Goal: Transaction & Acquisition: Purchase product/service

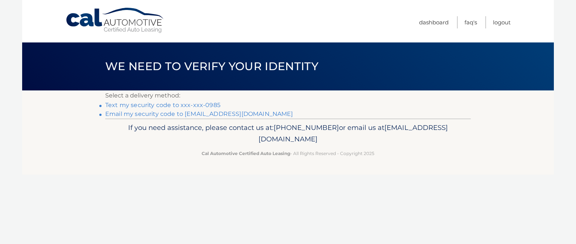
click at [165, 104] on link "Text my security code to xxx-xxx-0985" at bounding box center [162, 104] width 115 height 7
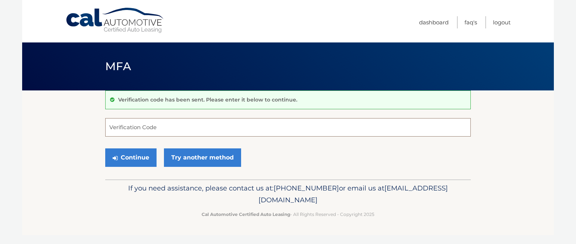
click at [154, 125] on input "Verification Code" at bounding box center [287, 127] width 365 height 18
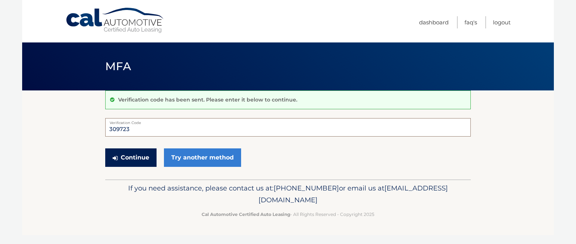
type input "309723"
click at [127, 159] on button "Continue" at bounding box center [130, 157] width 51 height 18
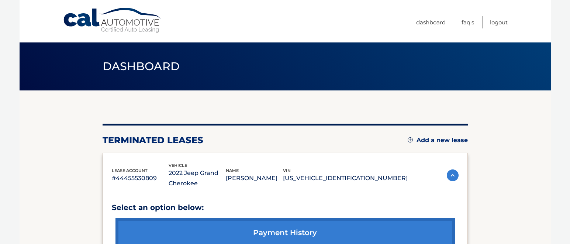
click at [433, 142] on link "Add a new lease" at bounding box center [438, 140] width 60 height 7
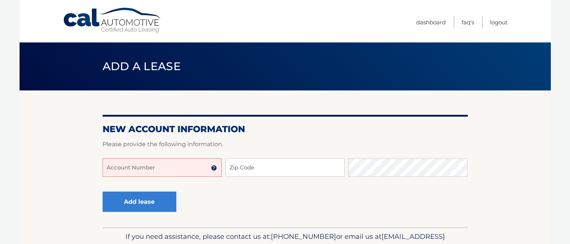
click at [112, 169] on input "Account Number" at bounding box center [162, 167] width 119 height 18
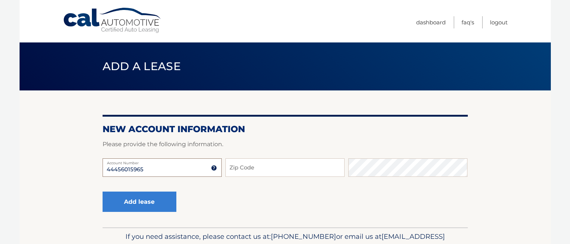
type input "44456015965"
click at [251, 168] on input "Zip Code" at bounding box center [284, 167] width 119 height 18
type input "14218"
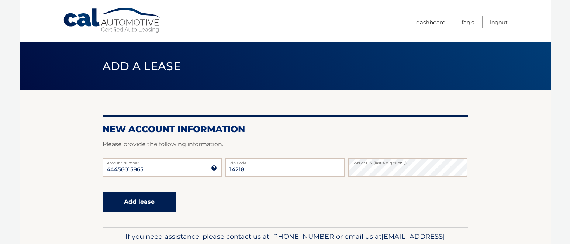
click at [154, 203] on button "Add lease" at bounding box center [140, 202] width 74 height 20
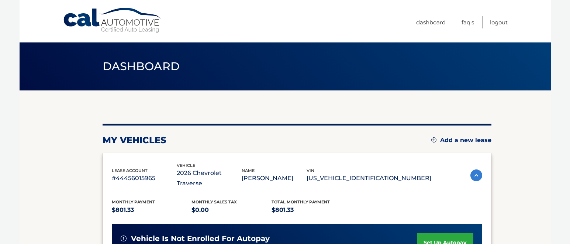
click at [433, 139] on link "Add a new lease" at bounding box center [461, 140] width 60 height 7
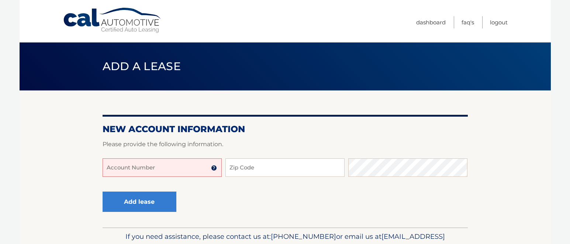
click at [117, 168] on input "Account Number" at bounding box center [162, 167] width 119 height 18
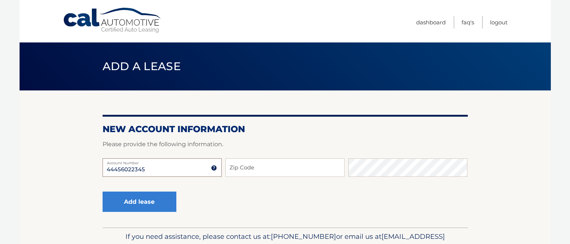
type input "44456022345"
click at [245, 163] on input "Zip Code" at bounding box center [284, 167] width 119 height 18
type input "14218"
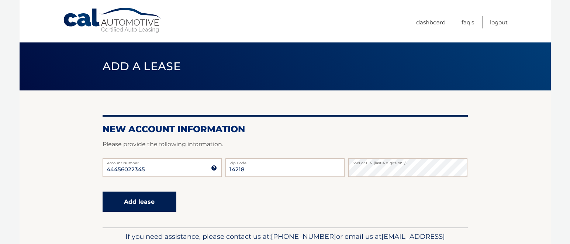
click at [148, 206] on button "Add lease" at bounding box center [140, 202] width 74 height 20
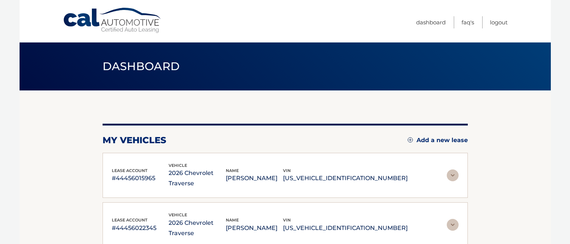
click at [450, 169] on img at bounding box center [453, 175] width 12 height 12
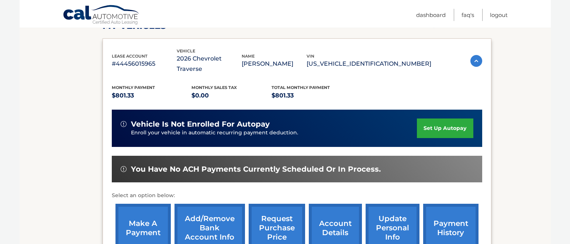
scroll to position [124, 0]
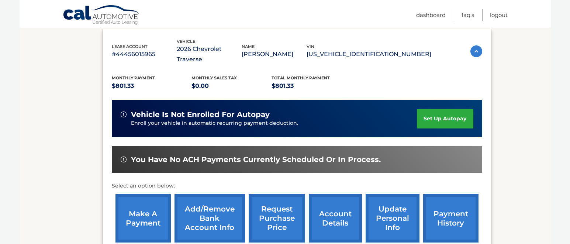
click at [141, 220] on link "make a payment" at bounding box center [142, 218] width 55 height 48
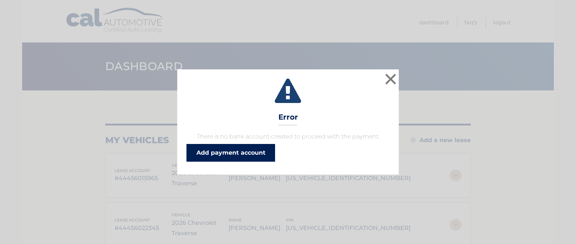
click at [229, 152] on link "Add payment account" at bounding box center [230, 153] width 89 height 18
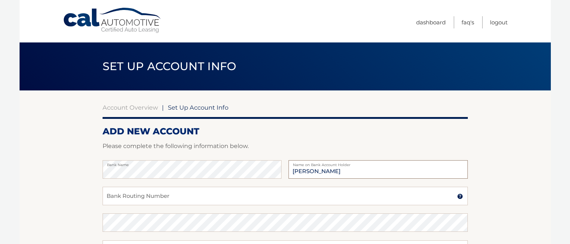
type input "[PERSON_NAME]"
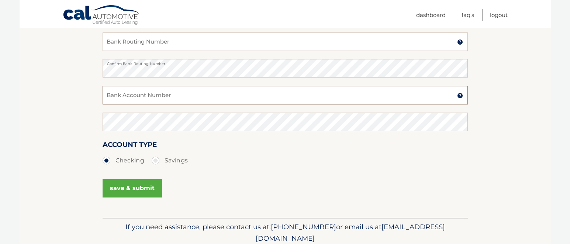
click at [120, 95] on input "Bank Account Number" at bounding box center [285, 95] width 365 height 18
type input "9858191118"
click at [128, 191] on button "save & submit" at bounding box center [132, 188] width 59 height 18
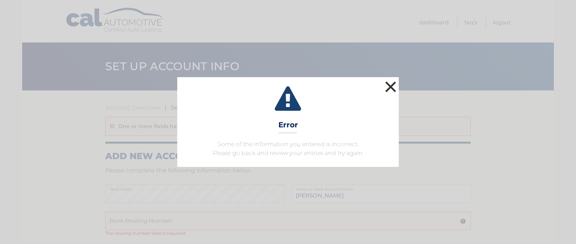
click at [387, 86] on button "×" at bounding box center [390, 86] width 15 height 15
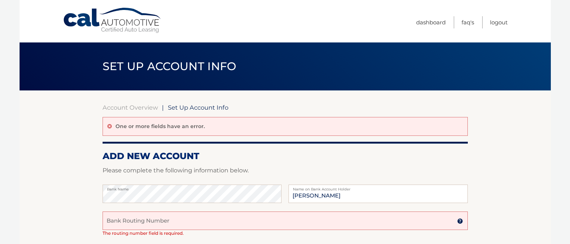
click at [131, 221] on input "Bank Routing Number" at bounding box center [285, 220] width 365 height 18
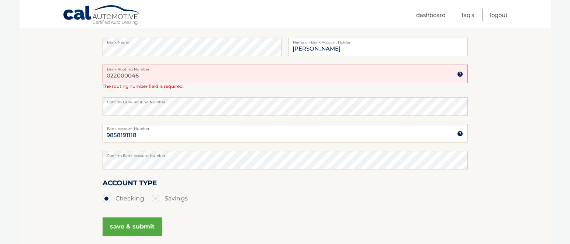
scroll to position [148, 0]
type input "022000046"
click at [132, 234] on button "save & submit" at bounding box center [132, 226] width 59 height 18
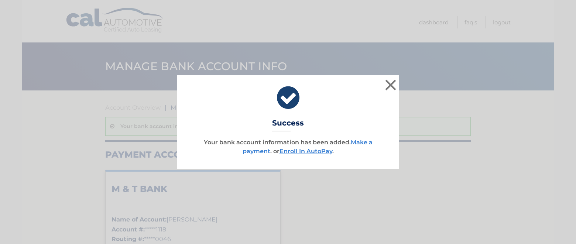
click at [264, 152] on link "Make a payment" at bounding box center [307, 147] width 130 height 16
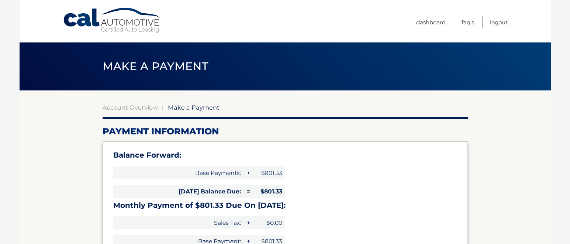
select select "NWNlY2M5YWQtNTYxNy00NDJiLWJjMDEtMmU2NTRkNGQwZjI4"
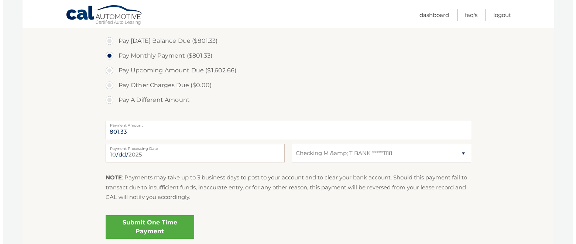
scroll to position [254, 0]
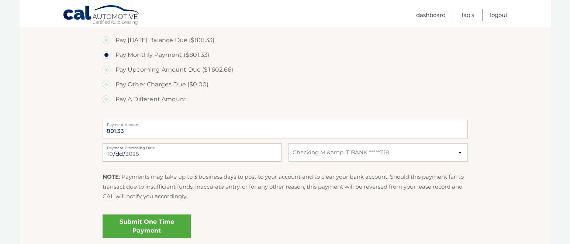
click at [140, 225] on link "Submit One Time Payment" at bounding box center [147, 226] width 89 height 24
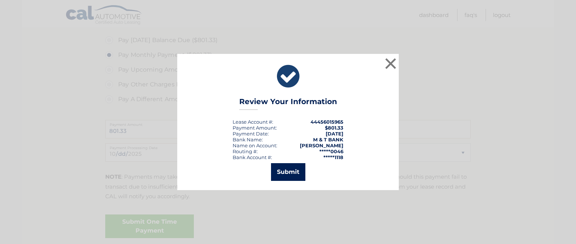
click at [282, 168] on button "Submit" at bounding box center [288, 172] width 34 height 18
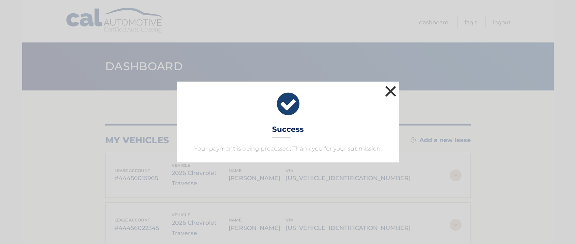
click at [389, 93] on button "×" at bounding box center [390, 91] width 15 height 15
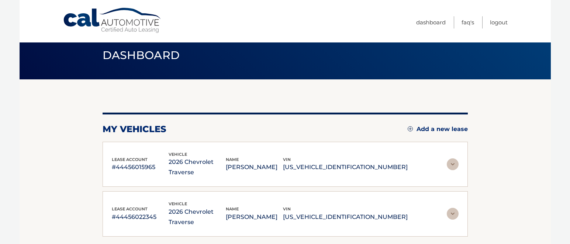
scroll to position [12, 0]
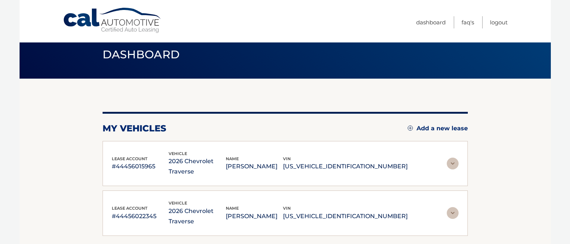
click at [453, 207] on img at bounding box center [453, 213] width 12 height 12
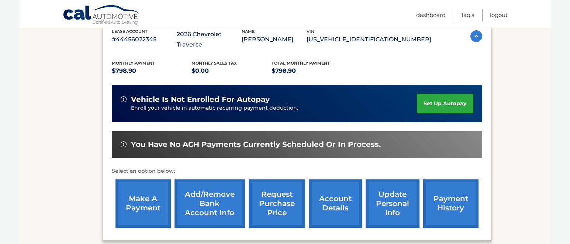
scroll to position [189, 0]
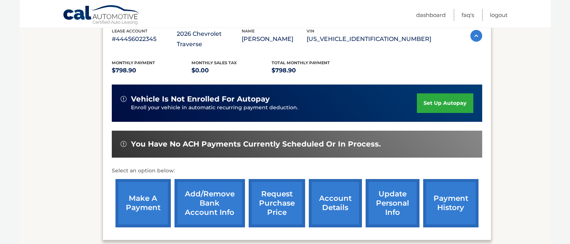
click at [144, 192] on link "make a payment" at bounding box center [142, 203] width 55 height 48
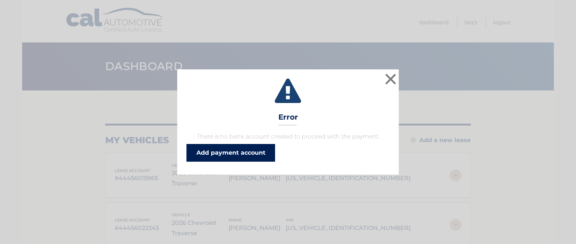
click at [215, 151] on link "Add payment account" at bounding box center [230, 153] width 89 height 18
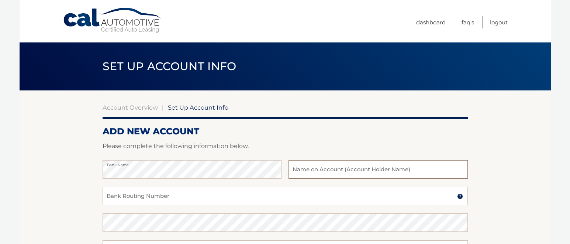
click at [312, 168] on input "text" at bounding box center [378, 169] width 179 height 18
type input "[PERSON_NAME]"
click at [174, 198] on input "Bank Routing Number" at bounding box center [285, 196] width 365 height 18
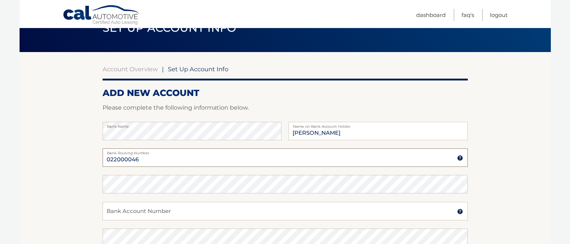
scroll to position [47, 0]
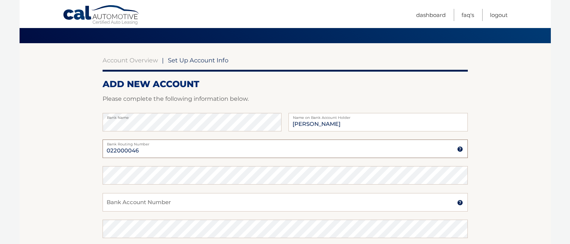
type input "022000046"
click at [120, 202] on input "Bank Account Number" at bounding box center [285, 202] width 365 height 18
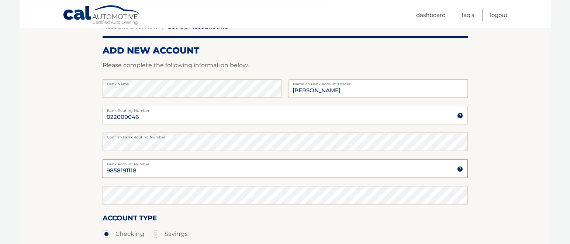
scroll to position [89, 0]
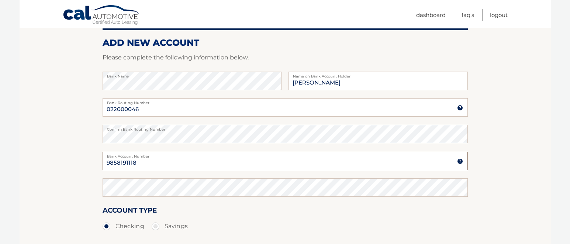
type input "9858191118"
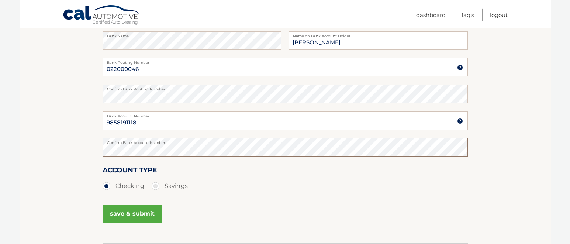
scroll to position [130, 0]
click at [123, 210] on button "save & submit" at bounding box center [132, 212] width 59 height 18
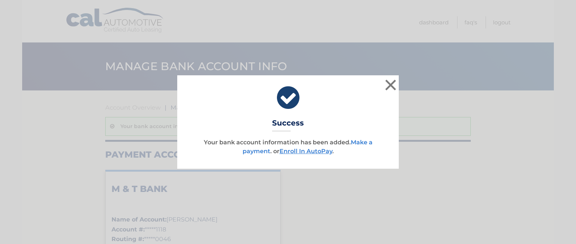
click at [254, 151] on link "Make a payment" at bounding box center [307, 147] width 130 height 16
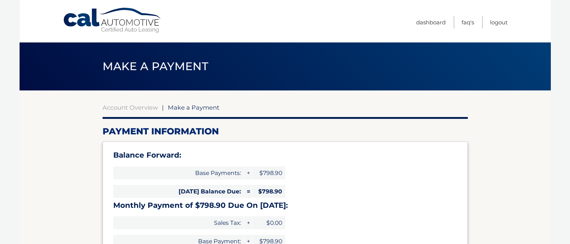
select select "ZDUzODRiZDMtMTVjOS00ZWMwLWFkY2ItZjdiMzJjYzUxZDdi"
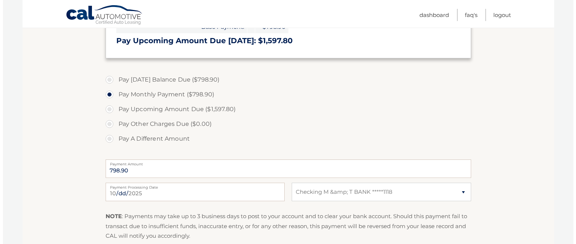
scroll to position [272, 0]
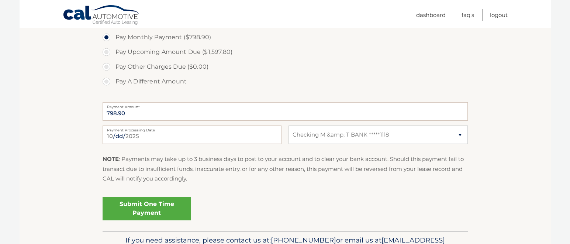
click at [138, 210] on link "Submit One Time Payment" at bounding box center [147, 209] width 89 height 24
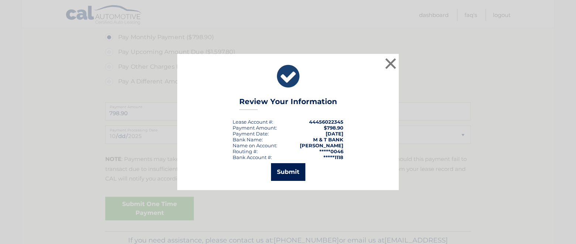
click at [282, 172] on button "Submit" at bounding box center [288, 172] width 34 height 18
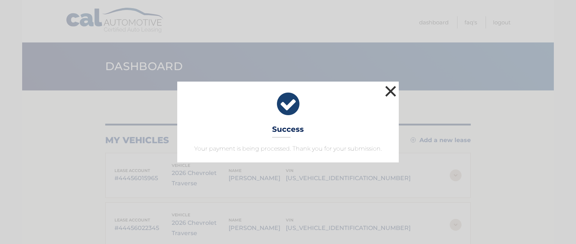
click at [387, 90] on button "×" at bounding box center [390, 91] width 15 height 15
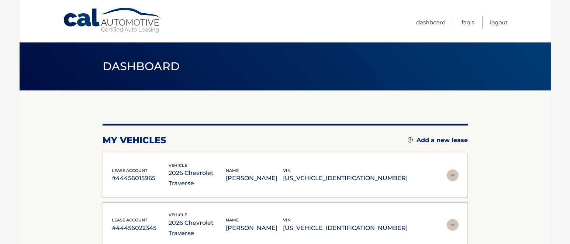
click at [501, 20] on link "Logout" at bounding box center [499, 22] width 18 height 12
